Goal: Navigation & Orientation: Locate item on page

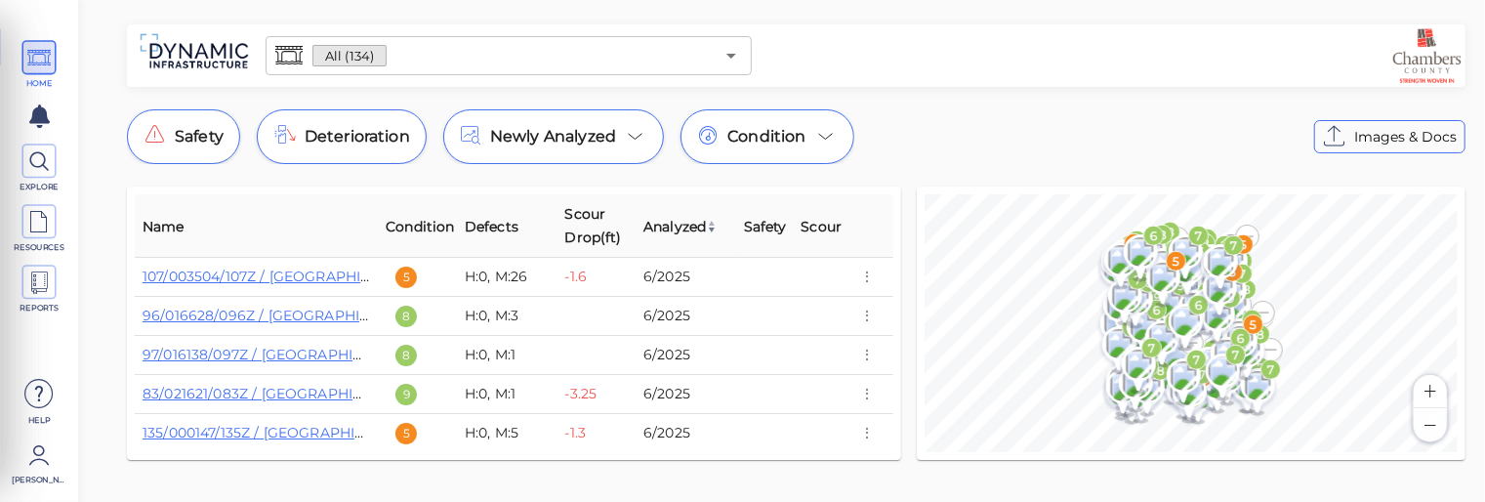
click at [1436, 393] on button "Zoom in" at bounding box center [1430, 391] width 33 height 33
click at [1435, 393] on button "Zoom in" at bounding box center [1430, 391] width 33 height 33
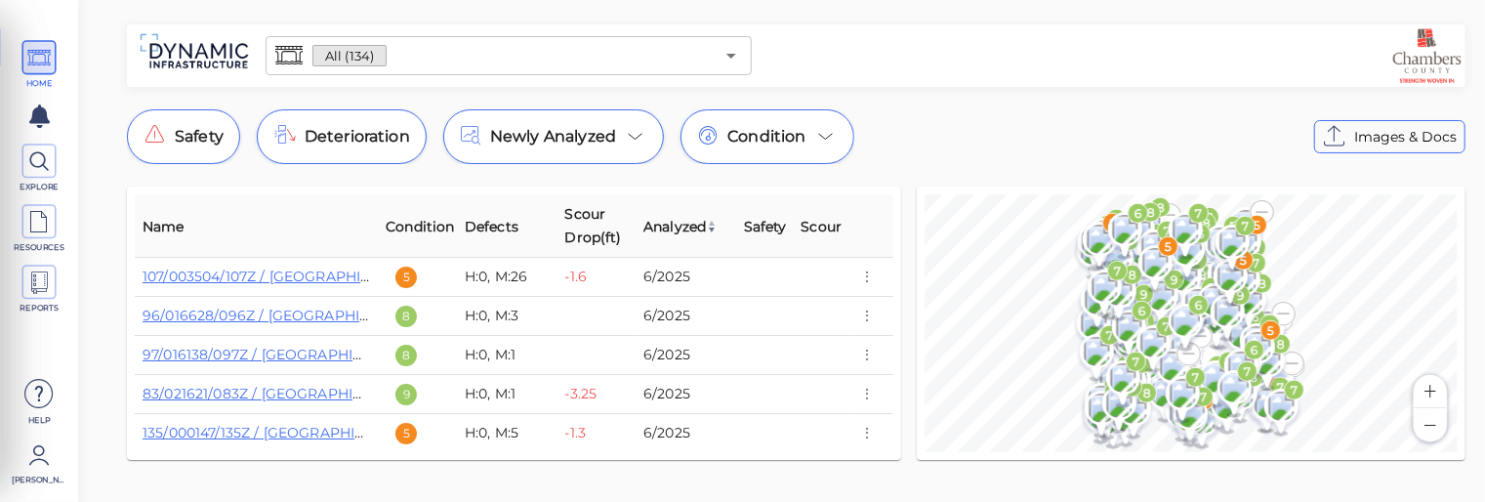
click at [1435, 393] on button "Zoom in" at bounding box center [1430, 391] width 33 height 33
